Goal: Information Seeking & Learning: Learn about a topic

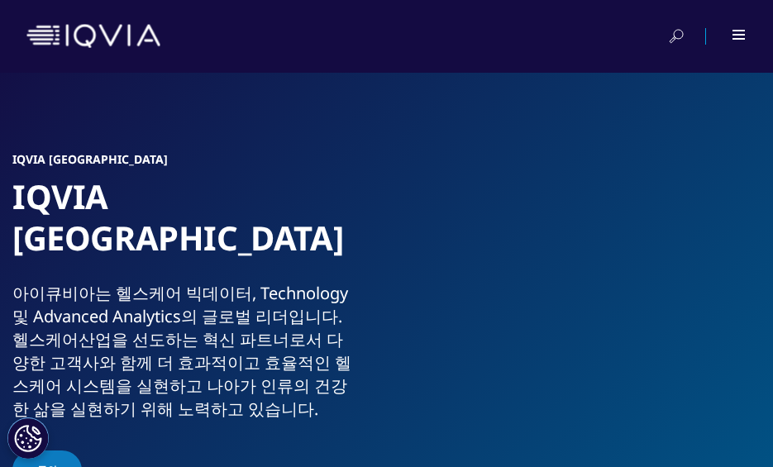
click at [684, 40] on icon at bounding box center [676, 36] width 15 height 17
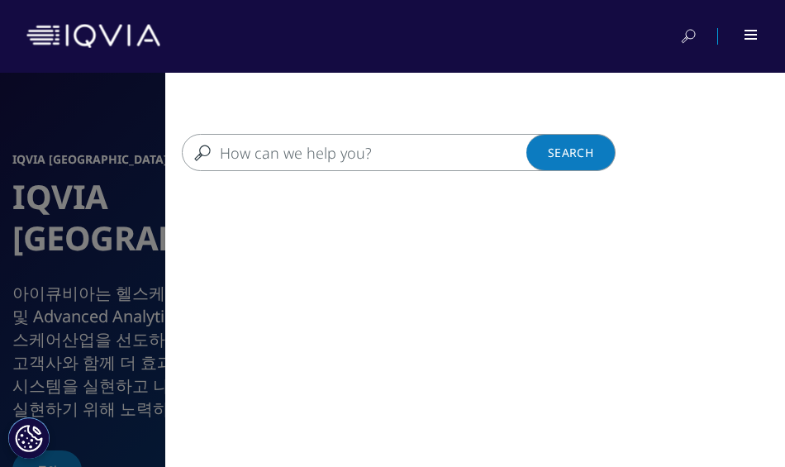
click at [414, 151] on input "검색" at bounding box center [383, 152] width 403 height 37
type input "위고비"
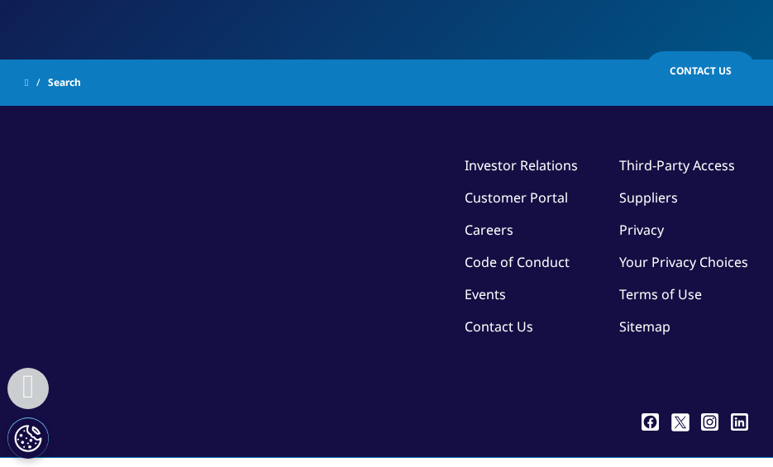
scroll to position [297, 0]
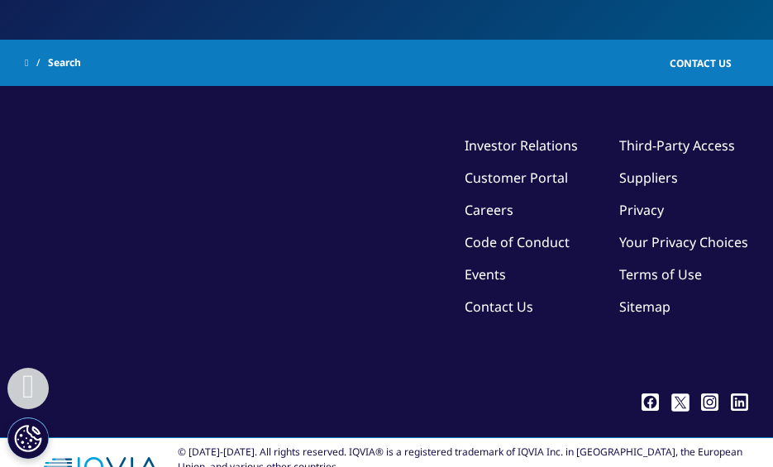
type input "위고비"
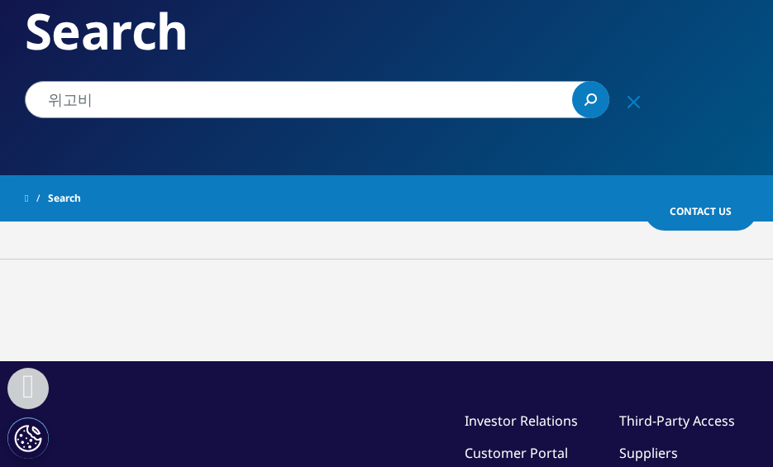
scroll to position [434, 0]
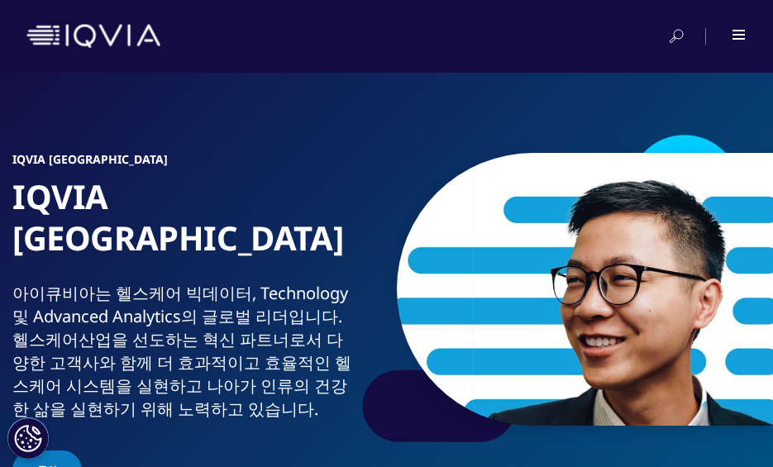
click at [737, 44] on div at bounding box center [727, 36] width 37 height 17
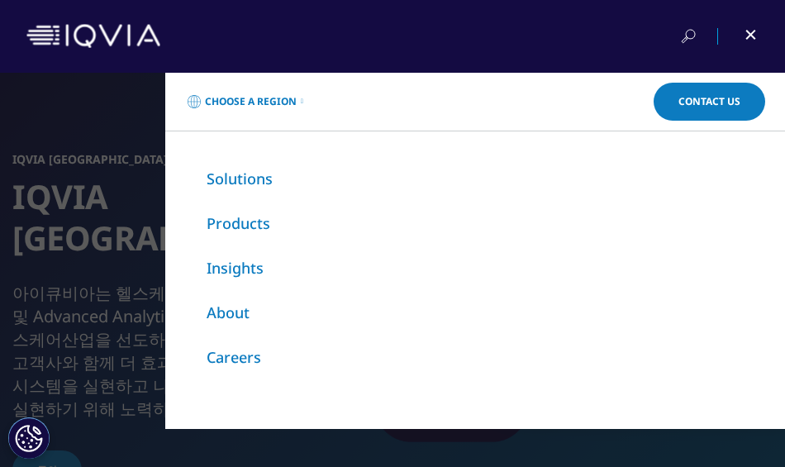
click at [246, 228] on link "Products" at bounding box center [239, 223] width 64 height 20
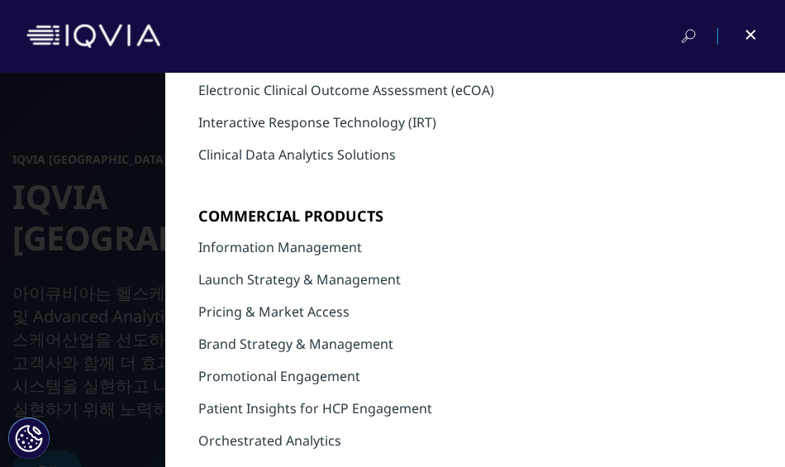
scroll to position [322, 0]
click at [701, 39] on div at bounding box center [699, 36] width 37 height 17
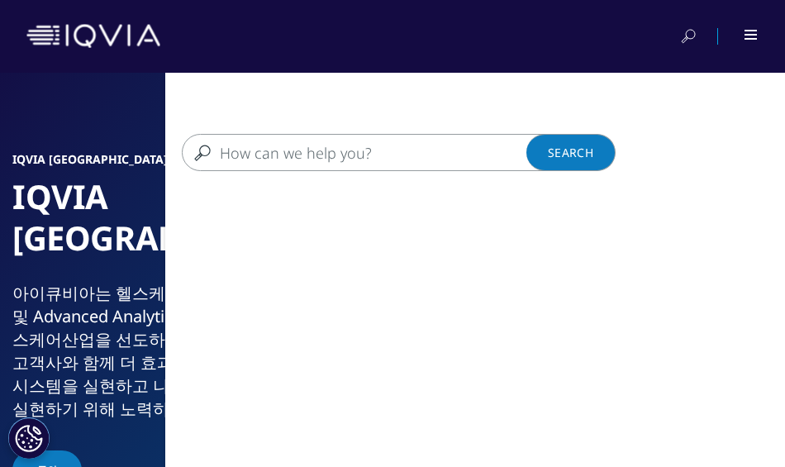
click at [381, 140] on input "검색" at bounding box center [383, 152] width 403 height 37
type input "wegovy"
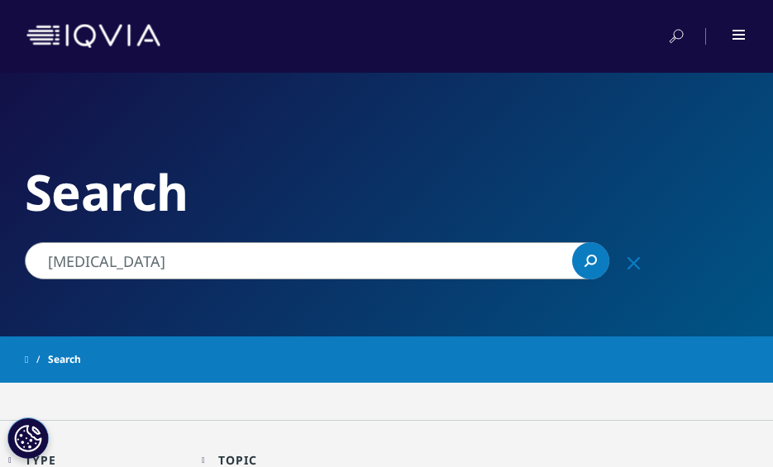
click at [163, 257] on input "wegovy" at bounding box center [317, 260] width 585 height 37
type input "wegovy demand"
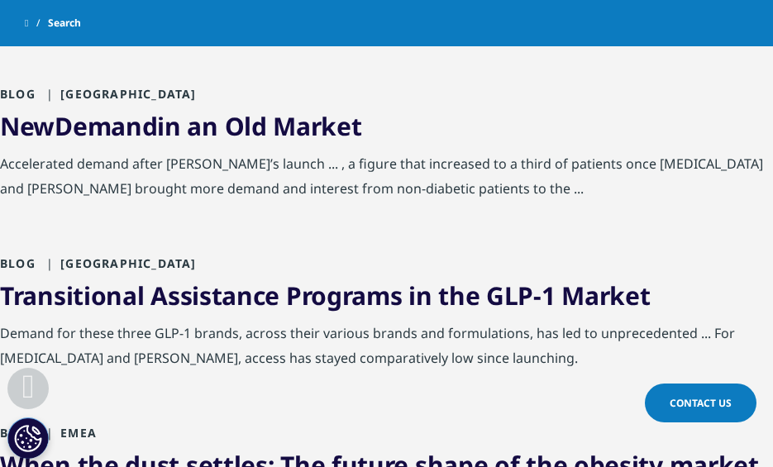
scroll to position [389, 0]
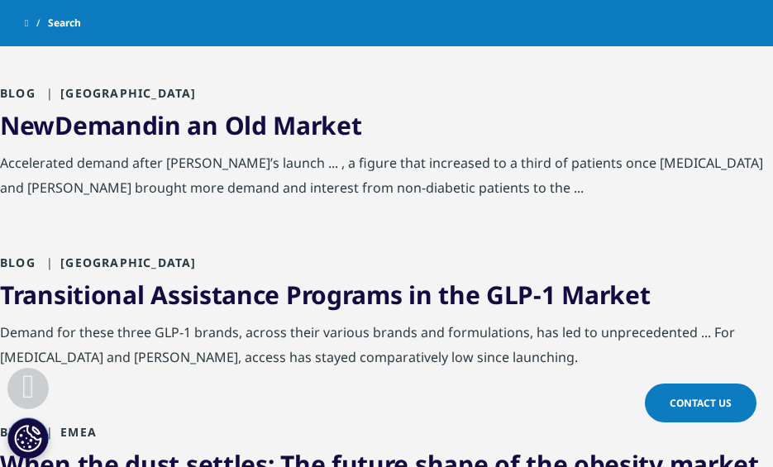
click at [227, 138] on link "New Demand in an Old Market" at bounding box center [181, 125] width 362 height 34
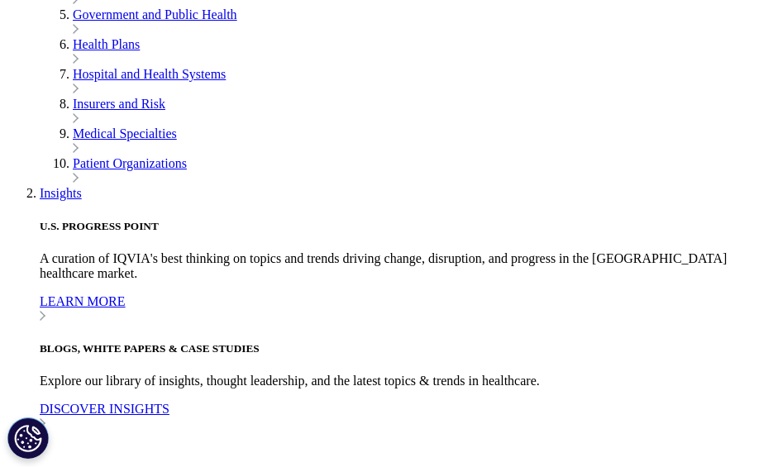
scroll to position [2863, 0]
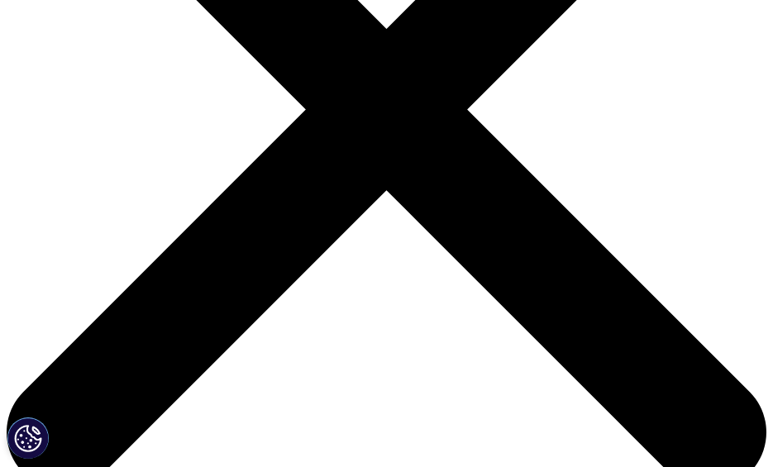
scroll to position [460, 0]
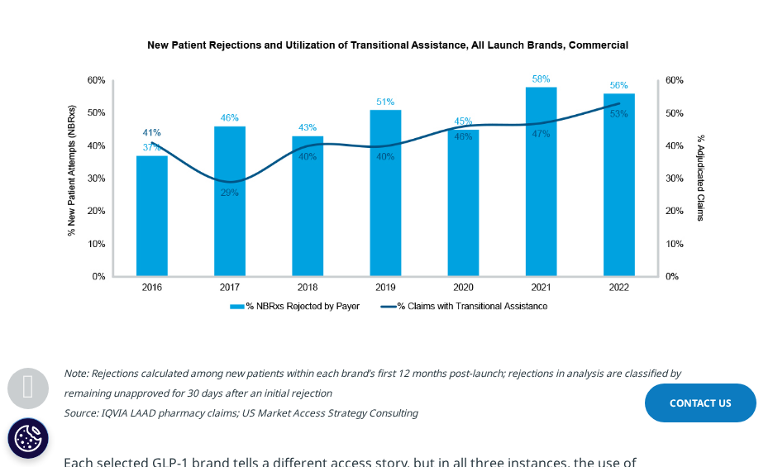
scroll to position [1635, 0]
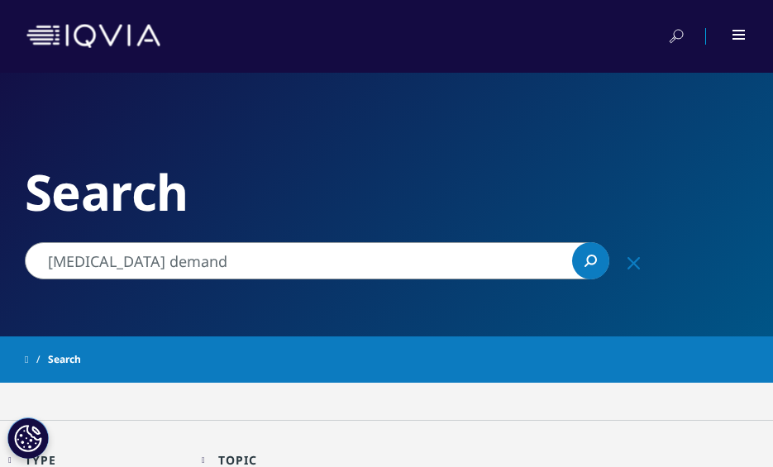
click at [187, 265] on input "wegovy demand" at bounding box center [317, 260] width 585 height 37
type input "wegovy"
click at [570, 254] on input "[MEDICAL_DATA]" at bounding box center [317, 260] width 585 height 37
click at [580, 255] on link "Search Loading" at bounding box center [590, 260] width 37 height 37
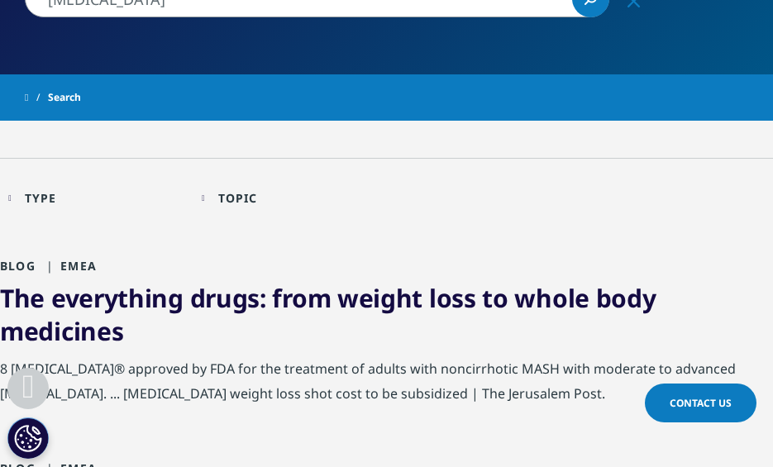
scroll to position [322, 0]
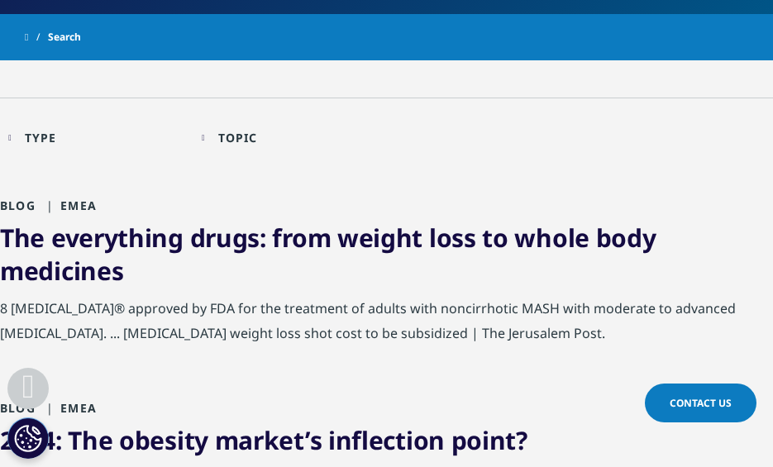
click at [267, 252] on link "The everything drugs: from weight loss to whole body medicines" at bounding box center [328, 254] width 656 height 67
click at [85, 236] on link "The everything drugs: from weight loss to whole body medicines" at bounding box center [328, 254] width 656 height 67
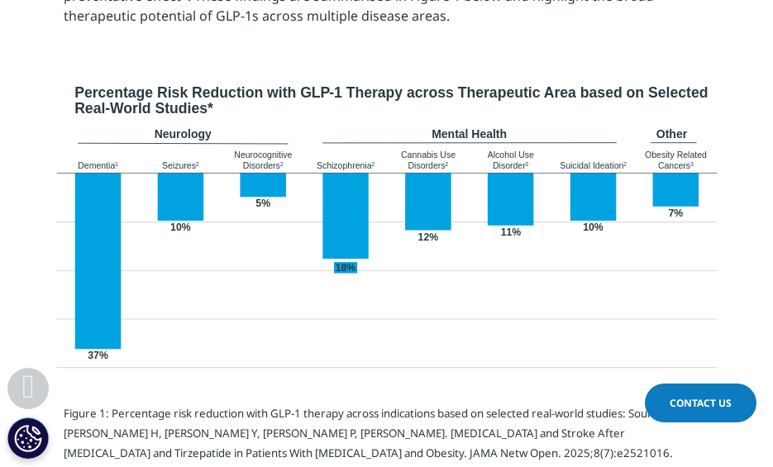
scroll to position [1003, 0]
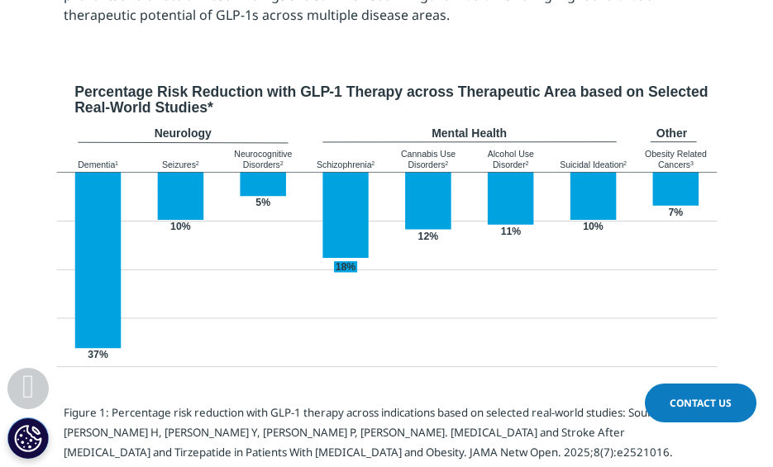
click at [403, 217] on img at bounding box center [387, 241] width 670 height 325
click at [415, 310] on img at bounding box center [387, 241] width 670 height 325
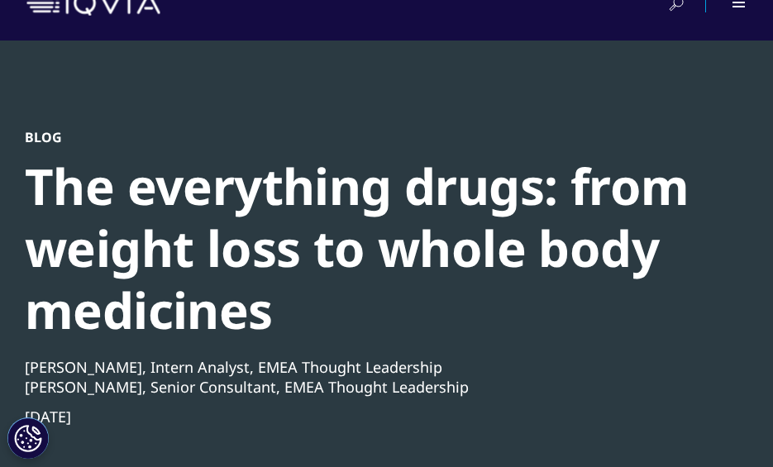
scroll to position [7, 0]
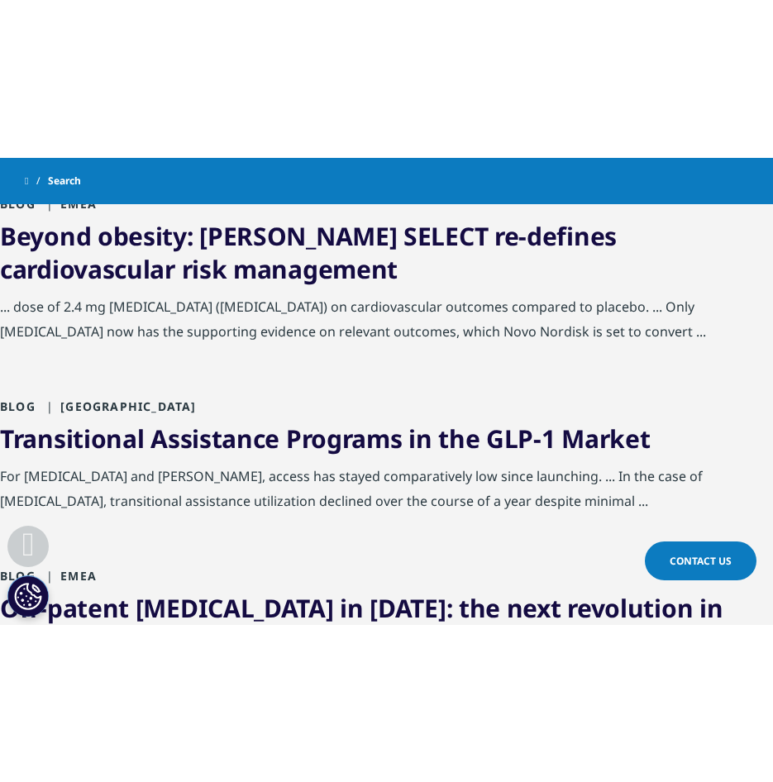
scroll to position [1091, 0]
